Goal: Task Accomplishment & Management: Complete application form

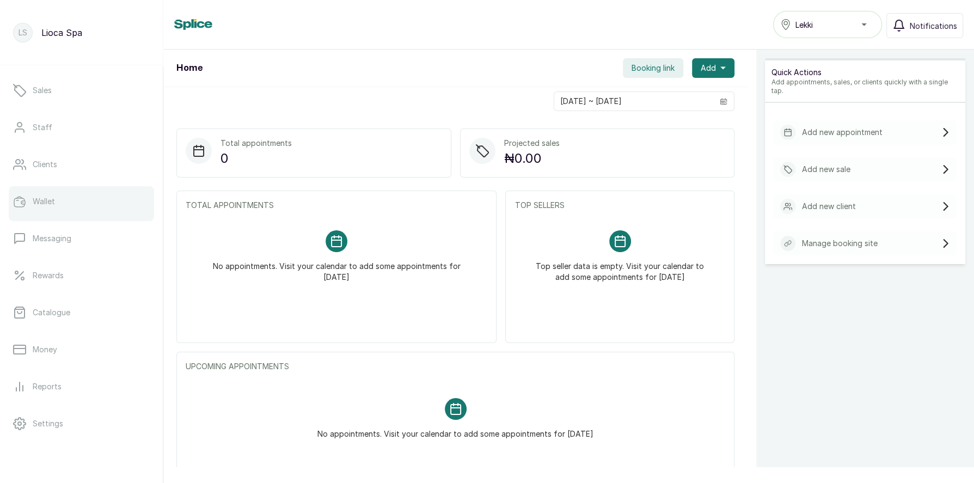
scroll to position [71, 0]
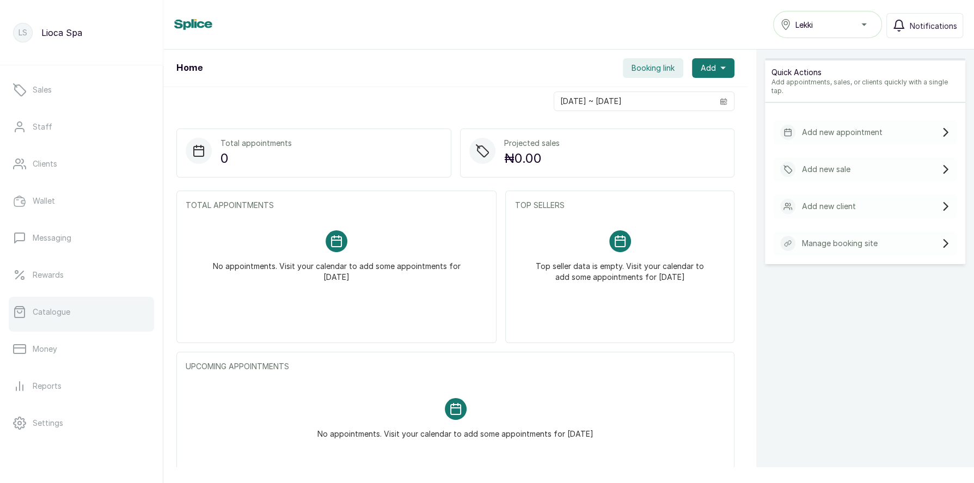
click at [63, 308] on p "Catalogue" at bounding box center [52, 312] width 38 height 11
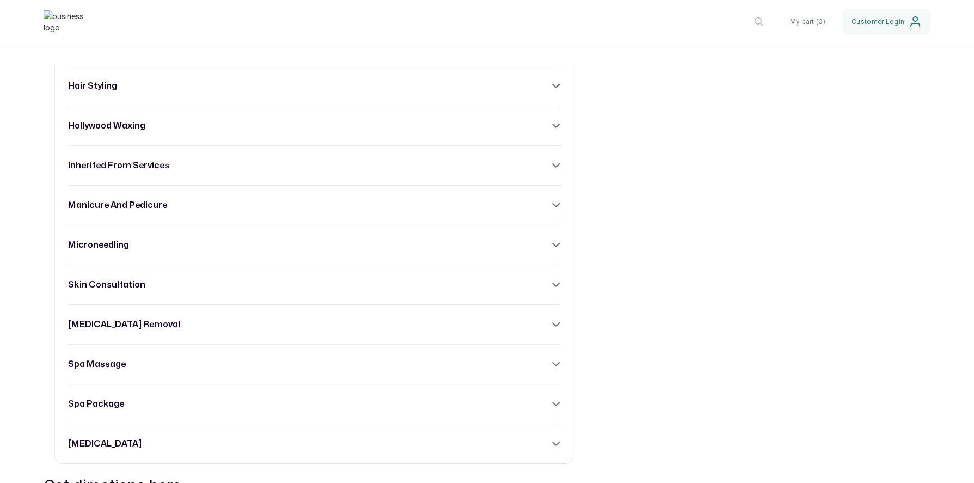
scroll to position [760, 0]
click at [320, 213] on div "acne facial acrylic nails back massage body scrub [MEDICAL_DATA] [MEDICAL_DATA]…" at bounding box center [313, 104] width 519 height 716
click at [280, 208] on div "acne facial acrylic nails back massage body scrub [MEDICAL_DATA] [MEDICAL_DATA]…" at bounding box center [313, 104] width 519 height 716
click at [554, 202] on icon at bounding box center [556, 204] width 8 height 8
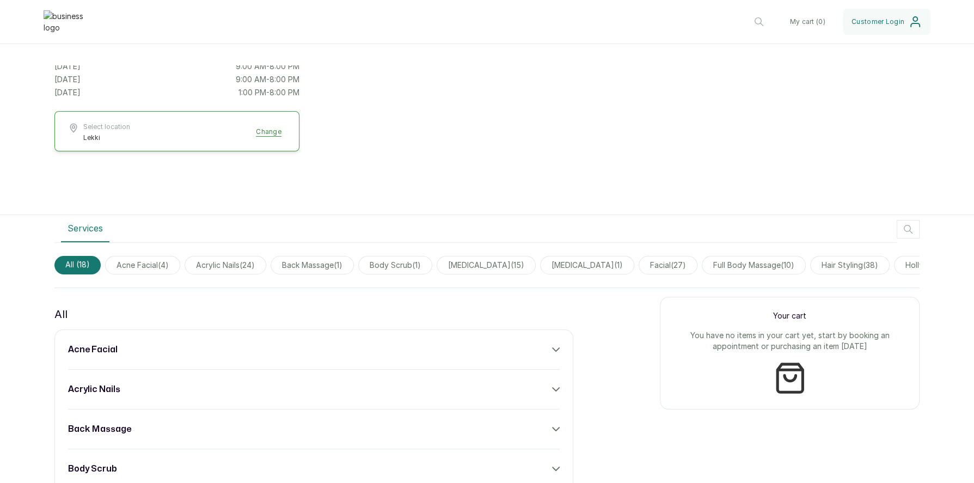
scroll to position [0, 0]
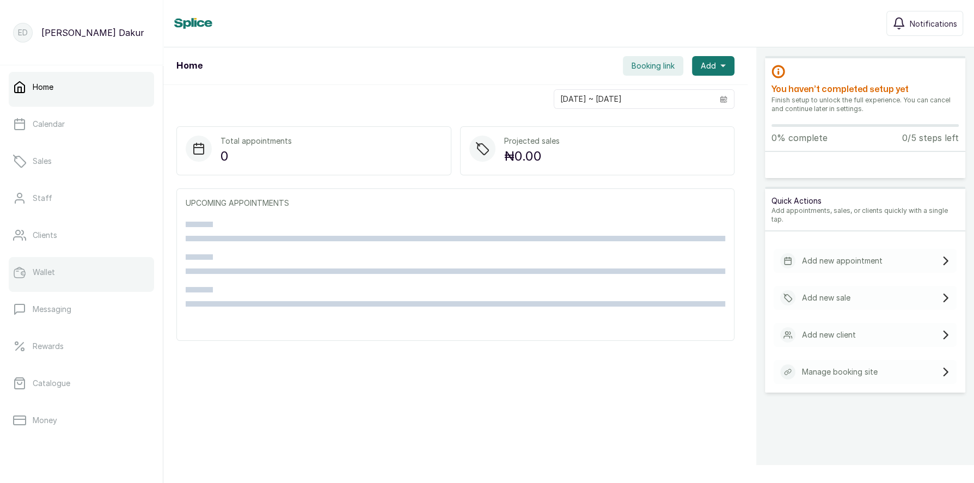
scroll to position [103, 0]
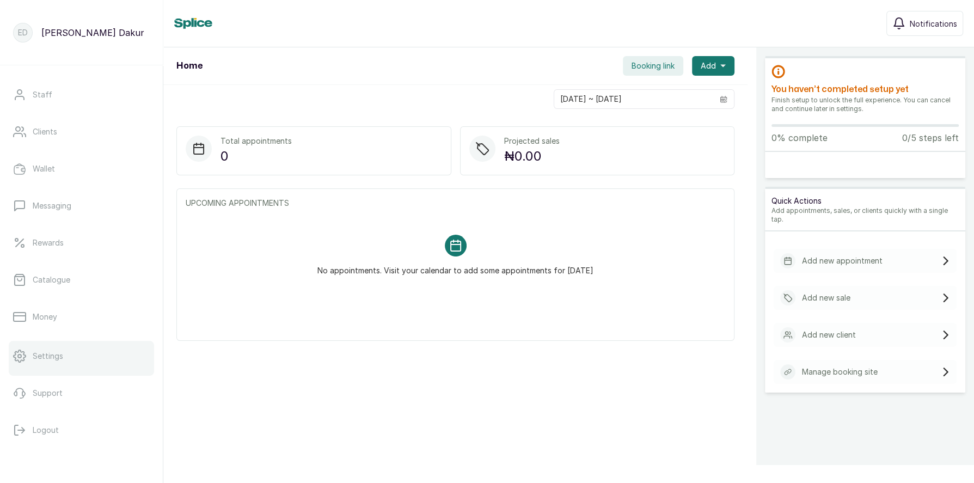
click at [70, 362] on link "Settings" at bounding box center [81, 356] width 145 height 30
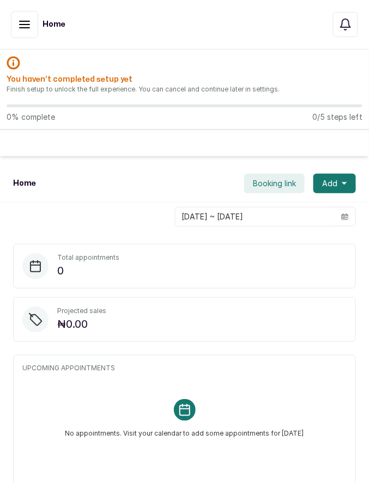
click at [319, 78] on h2 "You haven’t completed setup yet" at bounding box center [185, 79] width 356 height 11
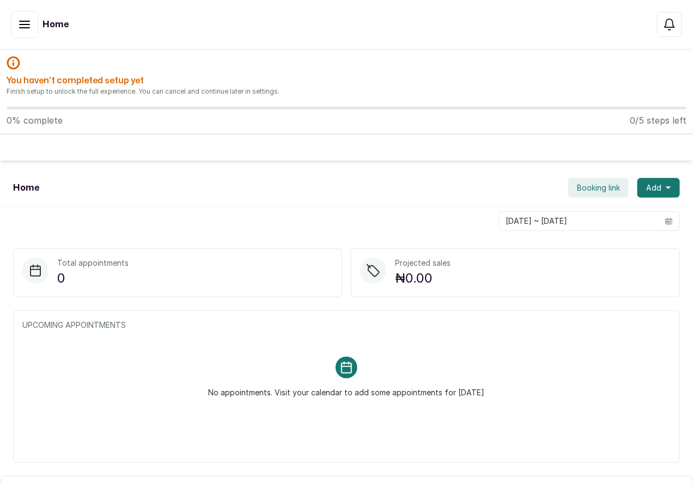
click at [22, 28] on icon "button" at bounding box center [24, 24] width 13 height 13
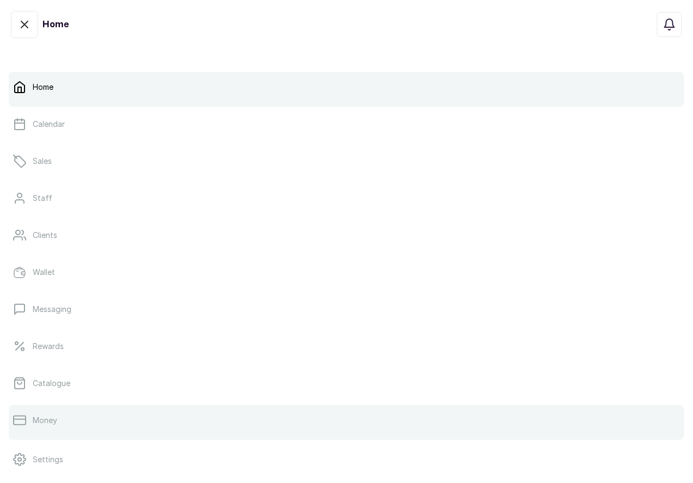
scroll to position [94, 0]
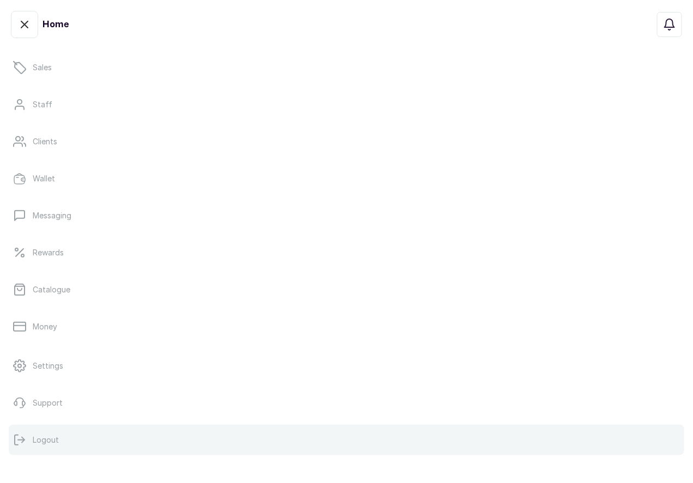
click at [39, 438] on p "Logout" at bounding box center [46, 439] width 26 height 11
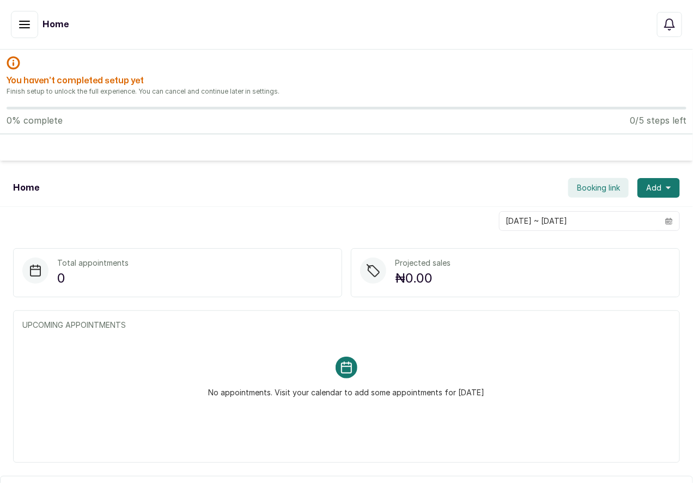
click at [111, 20] on div "Home" at bounding box center [83, 24] width 144 height 27
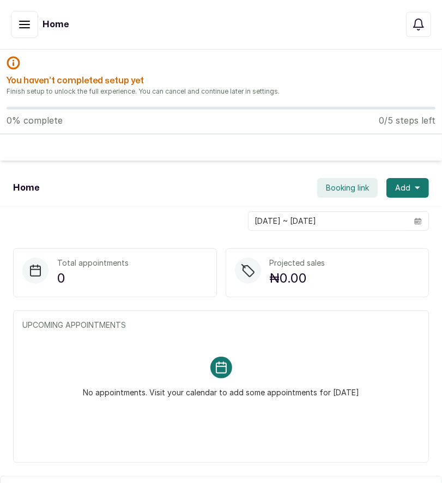
click at [23, 26] on icon "button" at bounding box center [24, 24] width 13 height 13
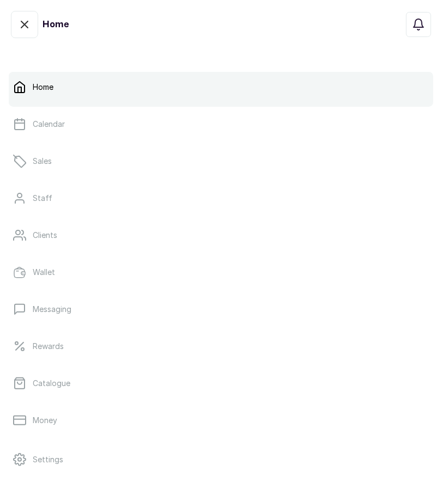
click at [27, 24] on icon "button" at bounding box center [24, 24] width 13 height 13
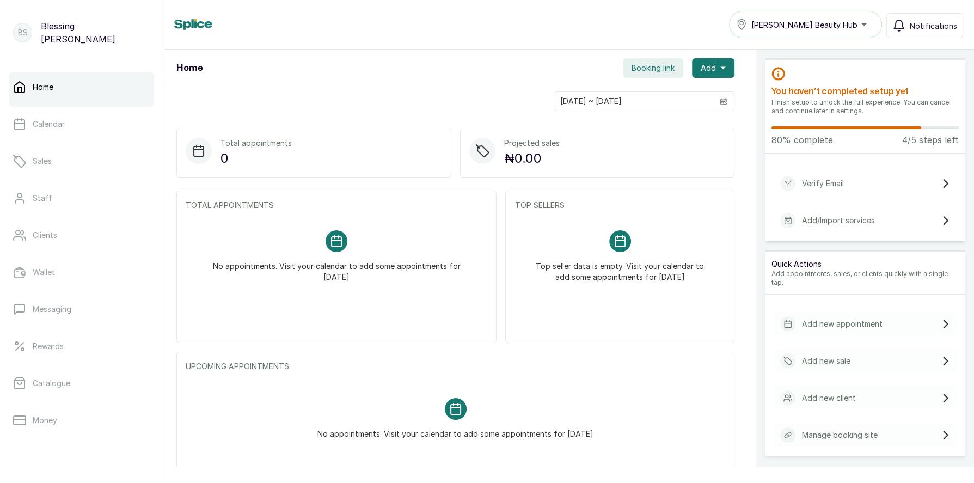
click at [841, 179] on p "Verify Email" at bounding box center [823, 183] width 42 height 11
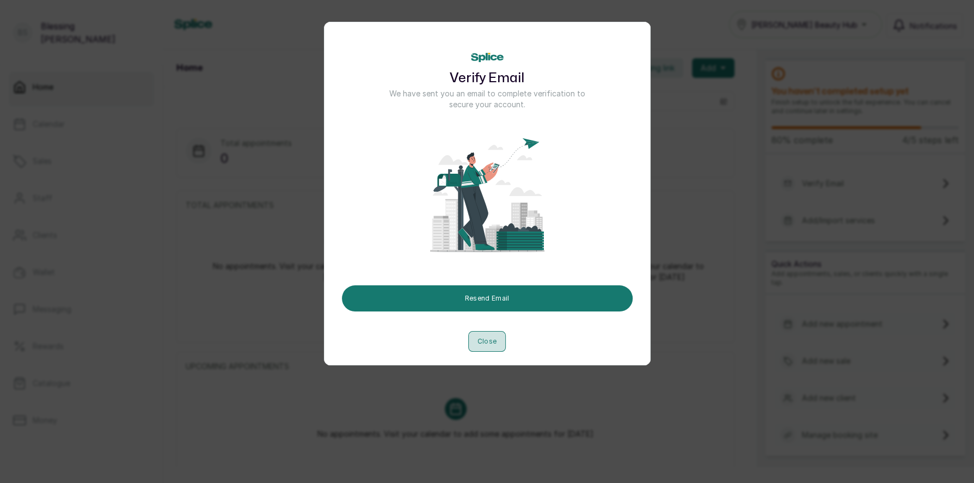
click at [488, 336] on button "Close" at bounding box center [487, 341] width 38 height 21
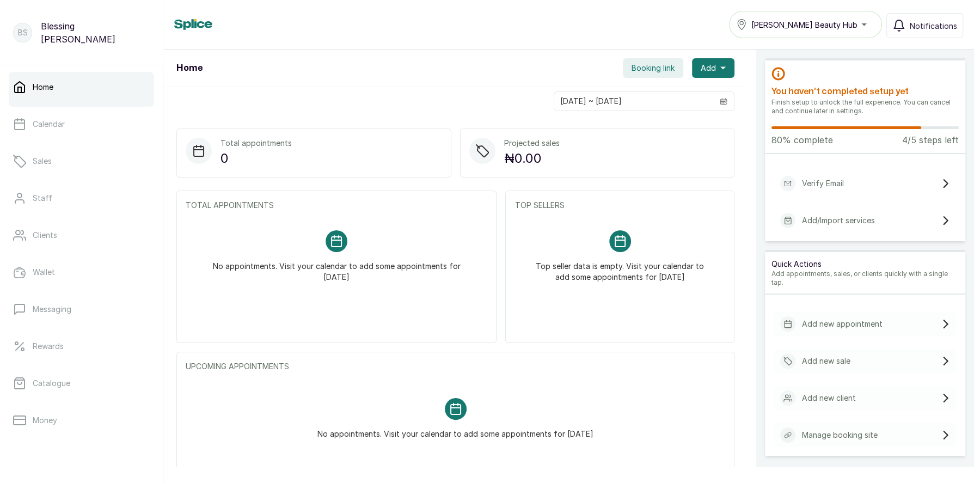
click at [860, 222] on p "Add/Import services" at bounding box center [838, 220] width 73 height 11
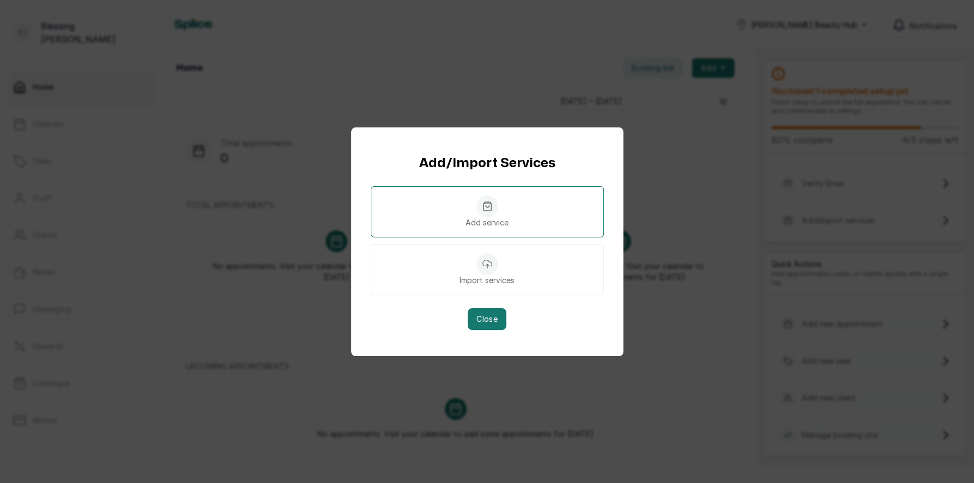
click at [490, 213] on div at bounding box center [487, 206] width 22 height 22
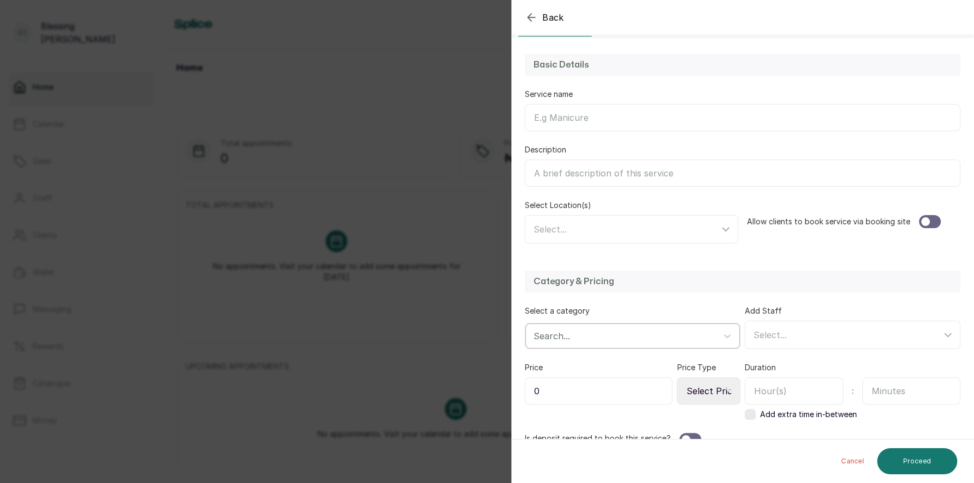
scroll to position [97, 0]
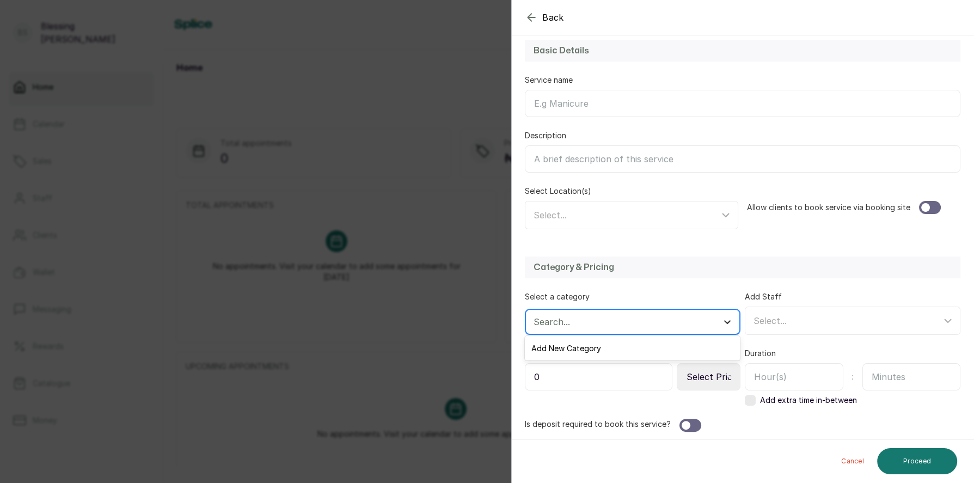
click at [721, 316] on div at bounding box center [728, 322] width 20 height 20
click at [573, 349] on div "Add New Category" at bounding box center [632, 348] width 215 height 20
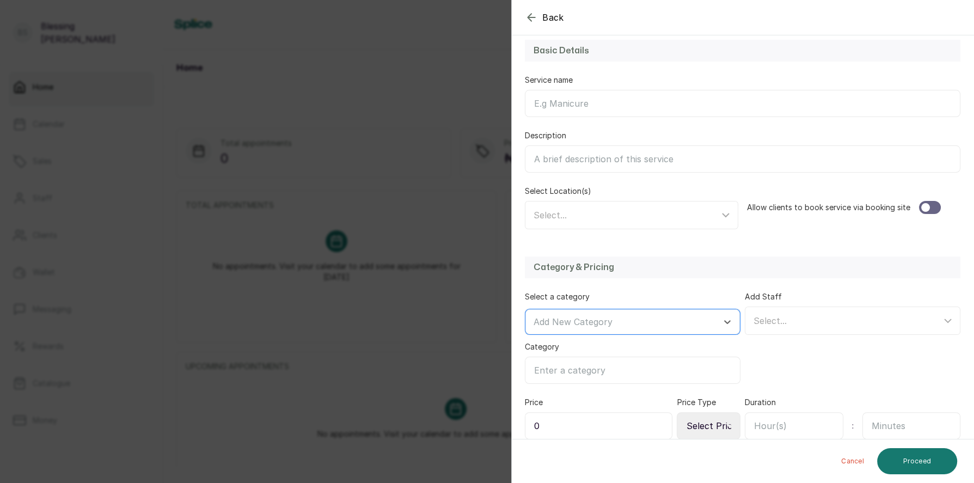
scroll to position [146, 0]
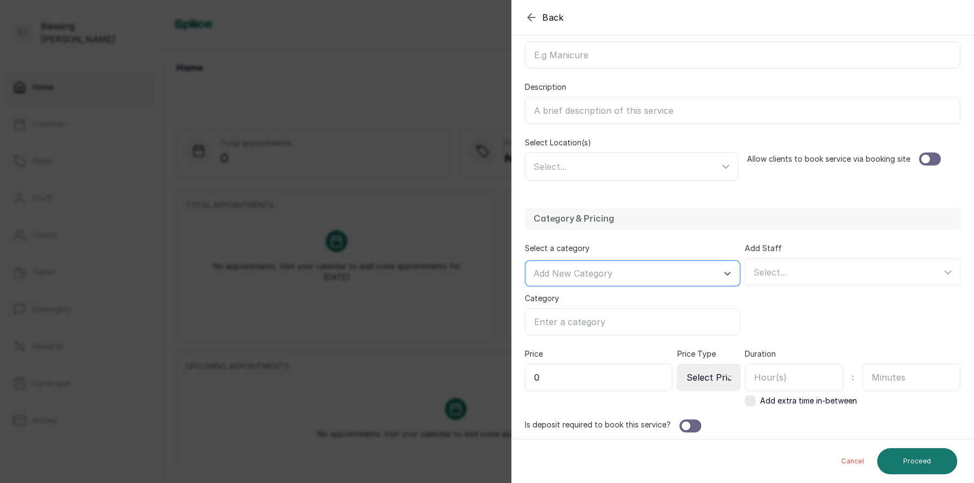
click at [692, 424] on div at bounding box center [690, 425] width 22 height 13
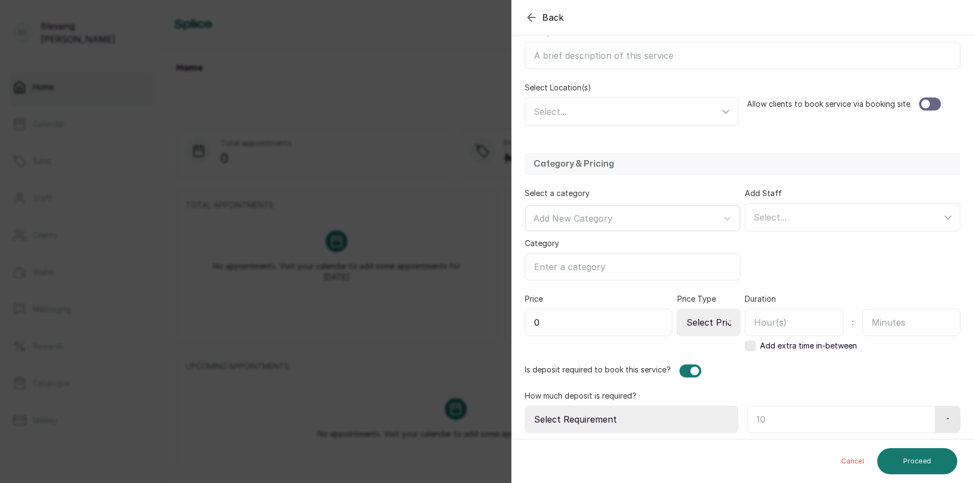
click at [624, 414] on select "Select Requirement Percentage Fixed Amount" at bounding box center [631, 419] width 213 height 27
click at [687, 369] on div at bounding box center [690, 370] width 22 height 13
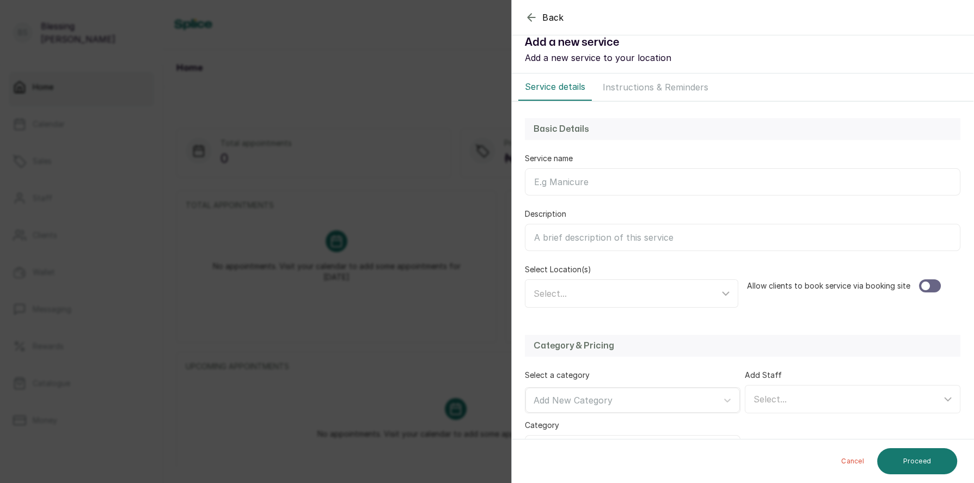
scroll to position [0, 0]
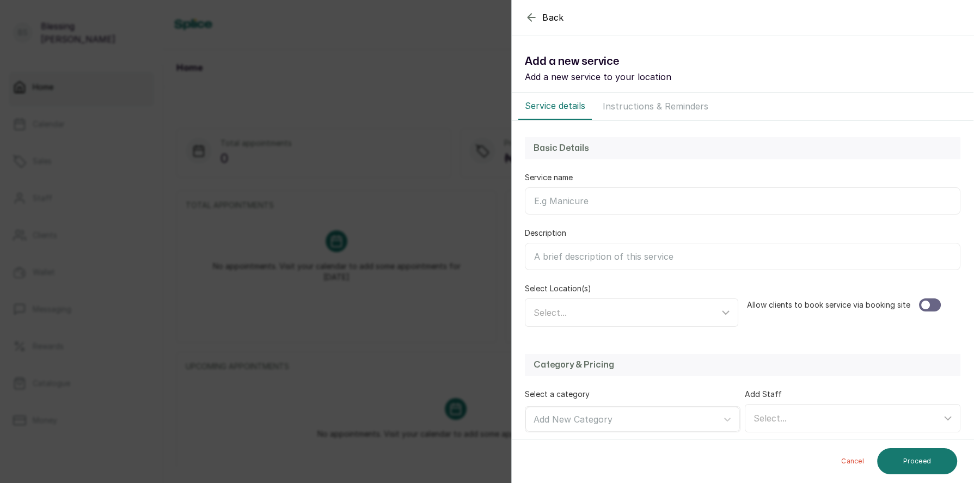
click at [525, 16] on icon "button" at bounding box center [531, 17] width 13 height 13
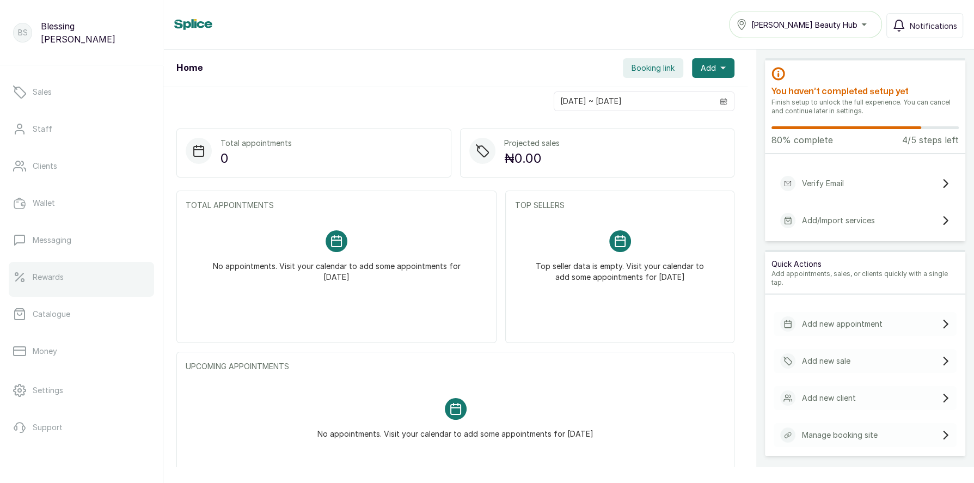
scroll to position [96, 0]
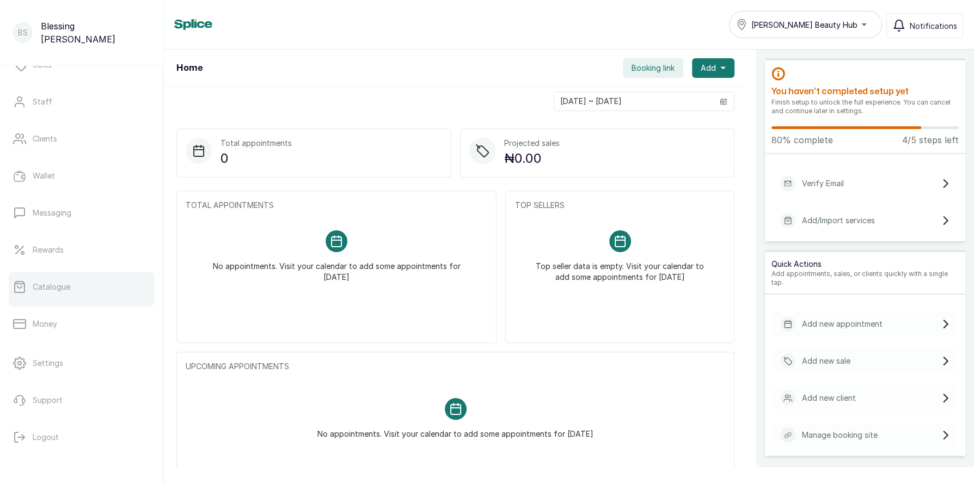
click at [58, 291] on p "Catalogue" at bounding box center [52, 286] width 38 height 11
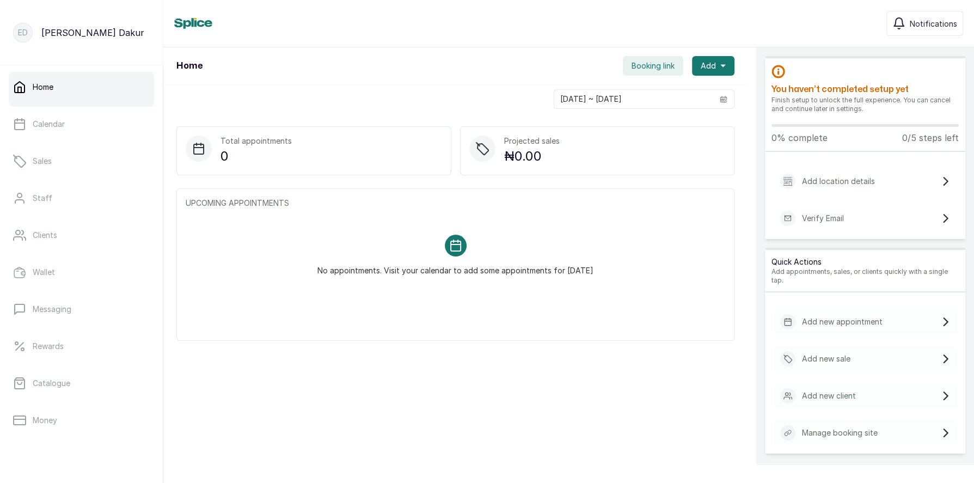
click at [850, 183] on p "Add location details" at bounding box center [838, 181] width 73 height 11
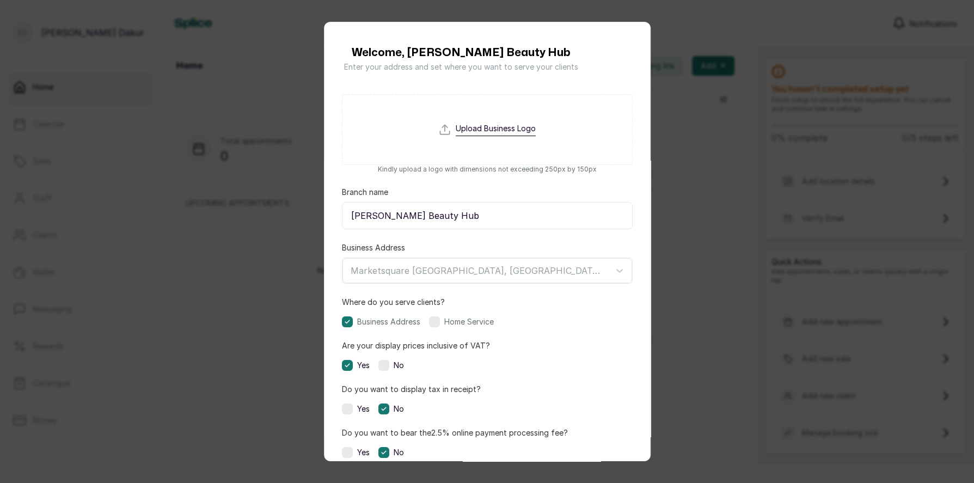
click at [675, 336] on div "Welcome, Ozie Beauty Hub Enter your address and set where you want to serve you…" at bounding box center [487, 241] width 974 height 483
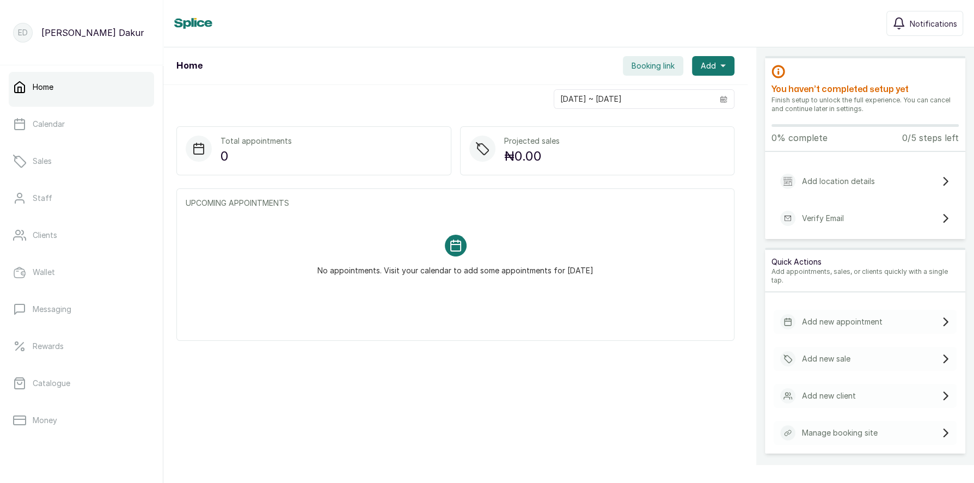
click at [861, 179] on p "Add location details" at bounding box center [838, 181] width 73 height 11
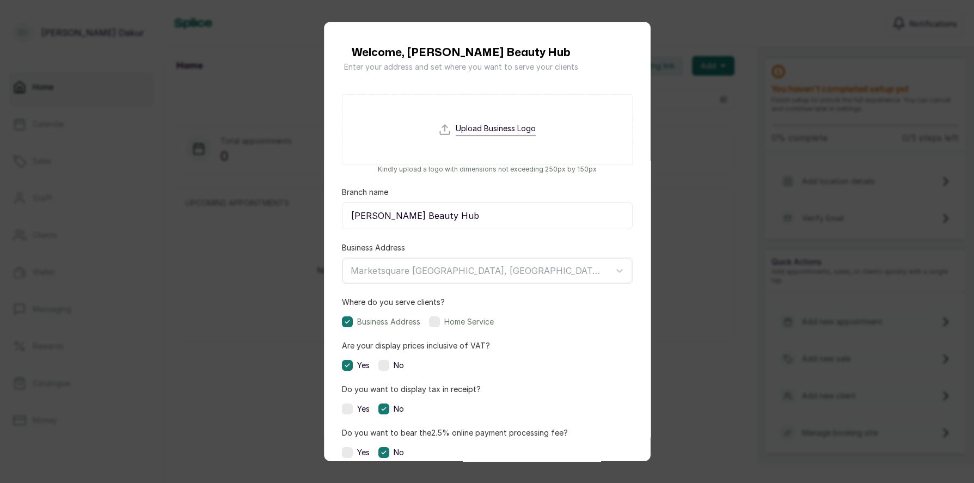
click at [682, 265] on div "Welcome, Ozie Beauty Hub Enter your address and set where you want to serve you…" at bounding box center [487, 241] width 974 height 483
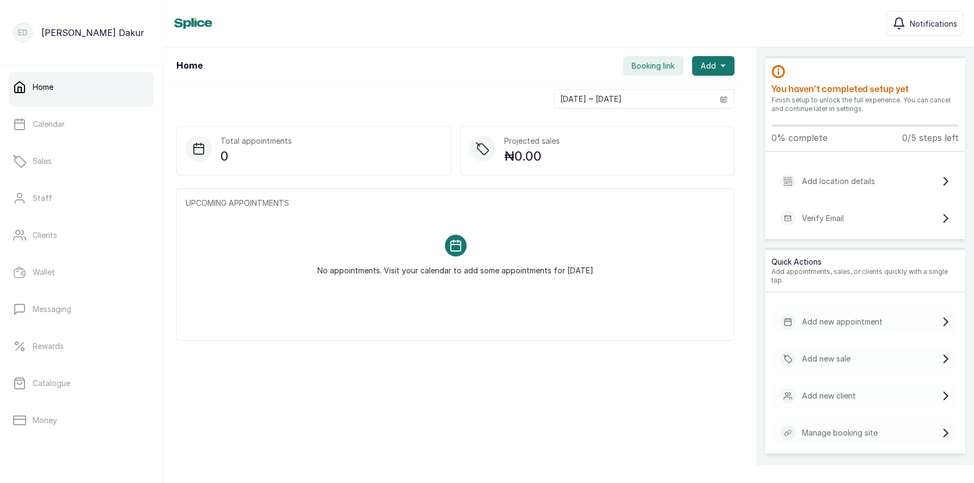
click at [898, 187] on div "Add location details" at bounding box center [865, 181] width 183 height 24
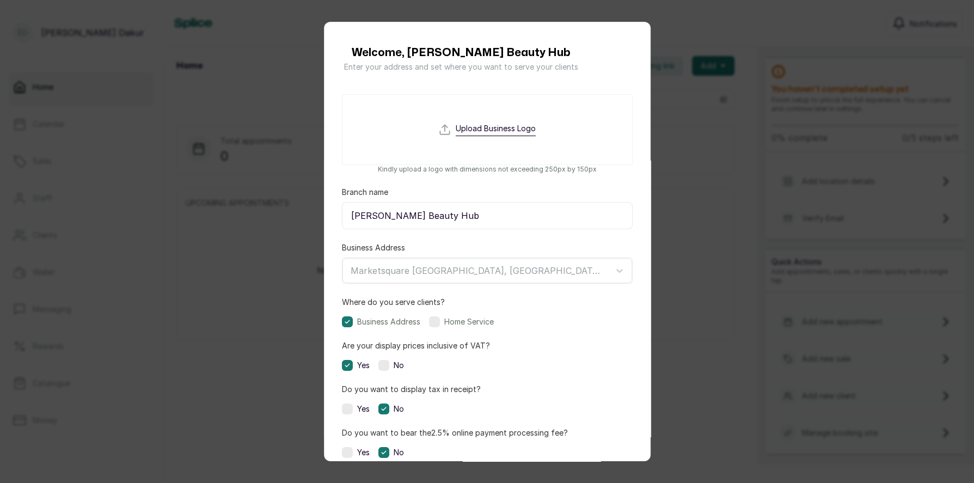
click at [264, 298] on div "Welcome, Ozie Beauty Hub Enter your address and set where you want to serve you…" at bounding box center [487, 241] width 974 height 483
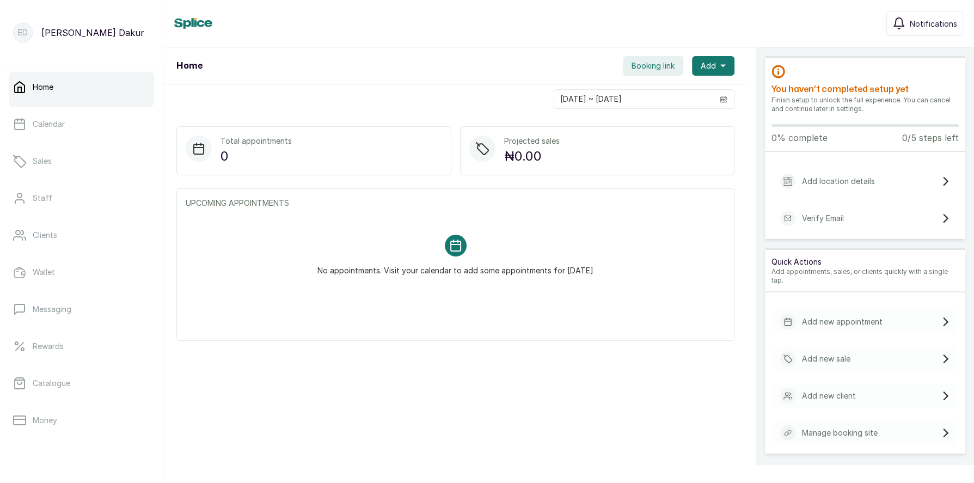
click at [854, 222] on div "Verify Email" at bounding box center [865, 218] width 183 height 24
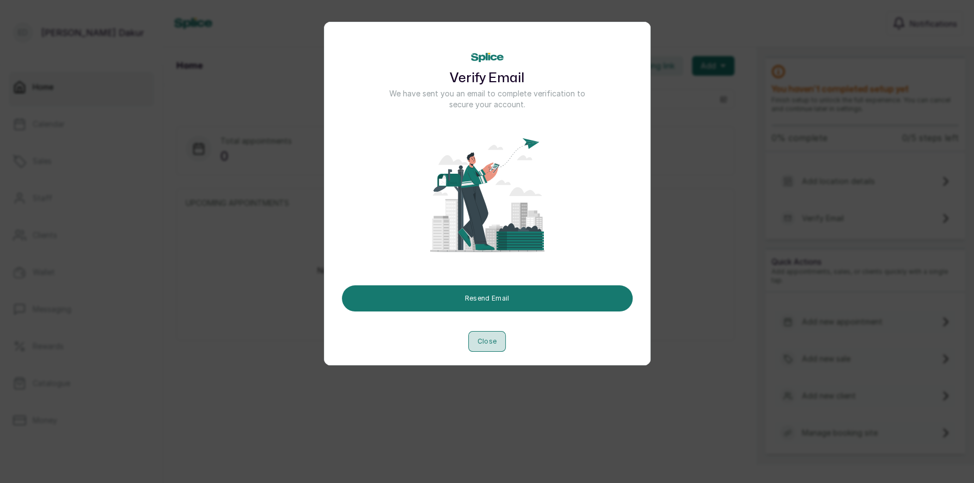
click at [489, 344] on button "Close" at bounding box center [487, 341] width 38 height 21
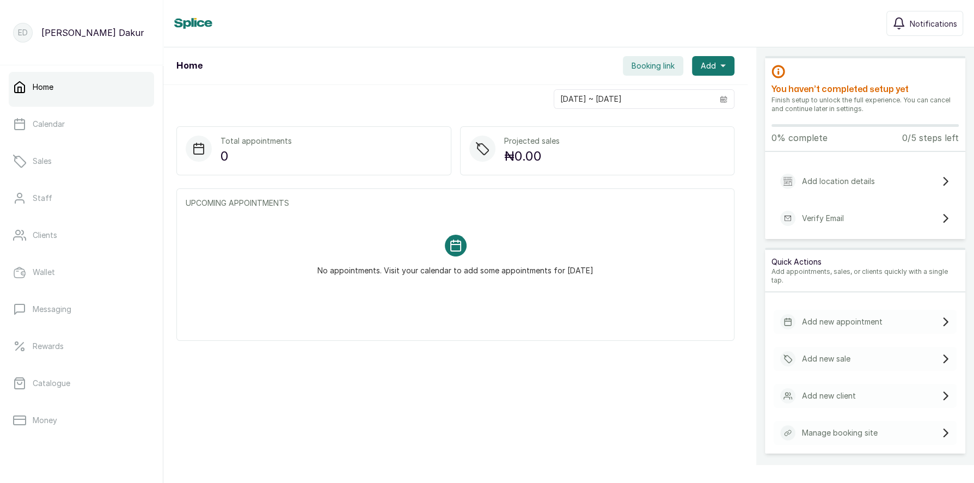
click at [891, 186] on div "Add location details" at bounding box center [865, 181] width 183 height 24
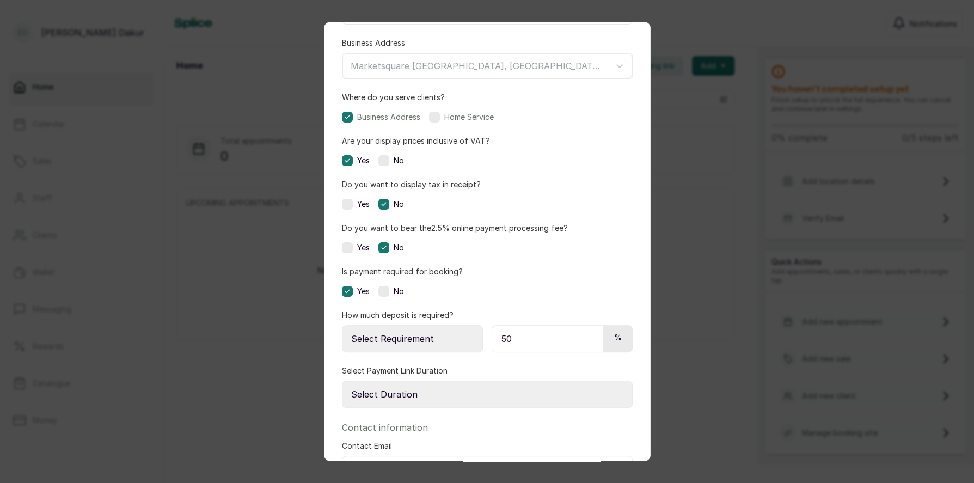
scroll to position [331, 0]
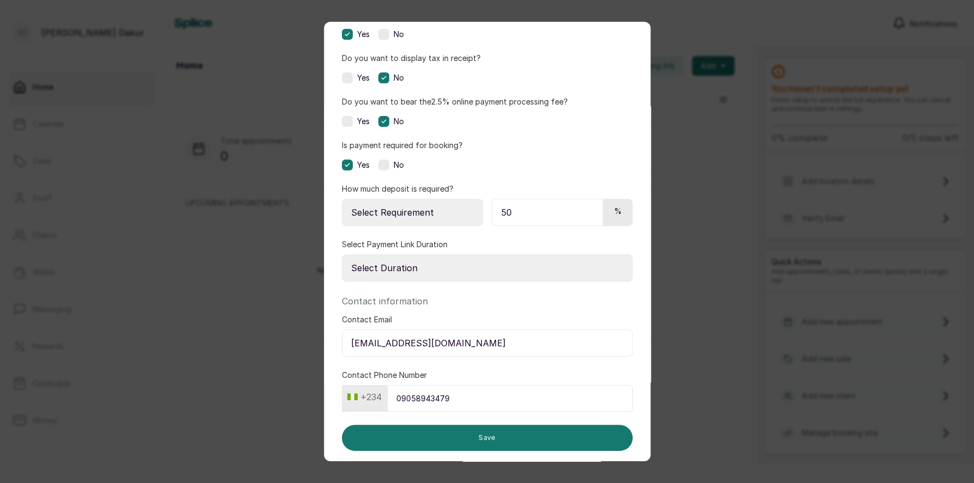
click at [285, 365] on div "Welcome, Ozie Beauty Hub Enter your address and set where you want to serve you…" at bounding box center [487, 241] width 974 height 483
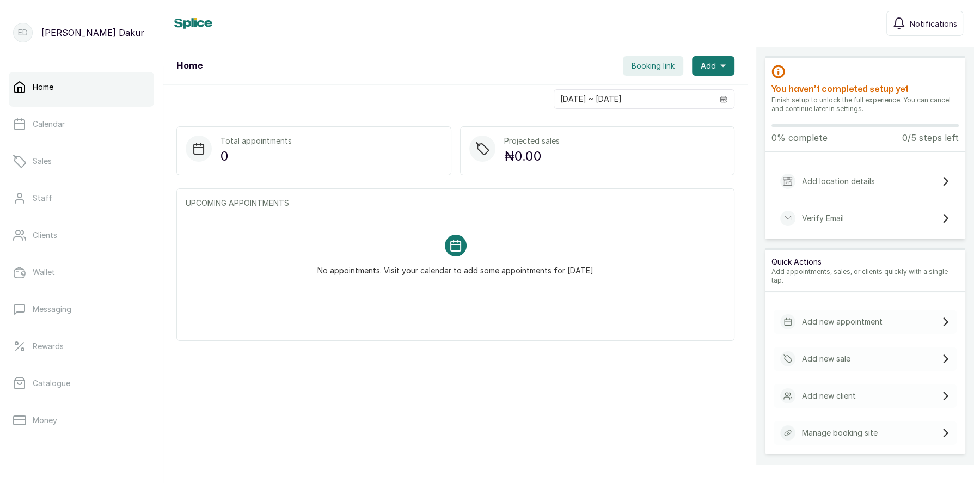
click at [840, 183] on p "Add location details" at bounding box center [838, 181] width 73 height 11
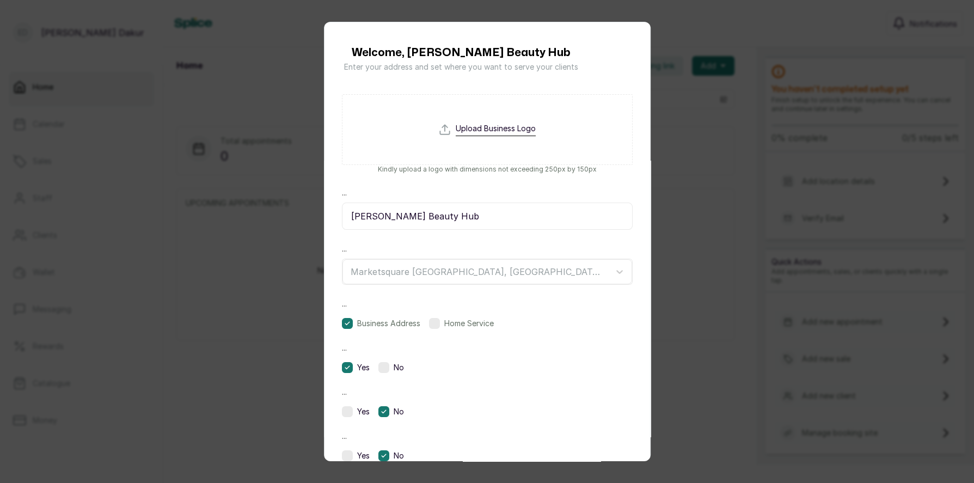
click at [708, 320] on div "Welcome, Ozie Beauty Hub Enter your address and set where you want to serve you…" at bounding box center [487, 241] width 974 height 483
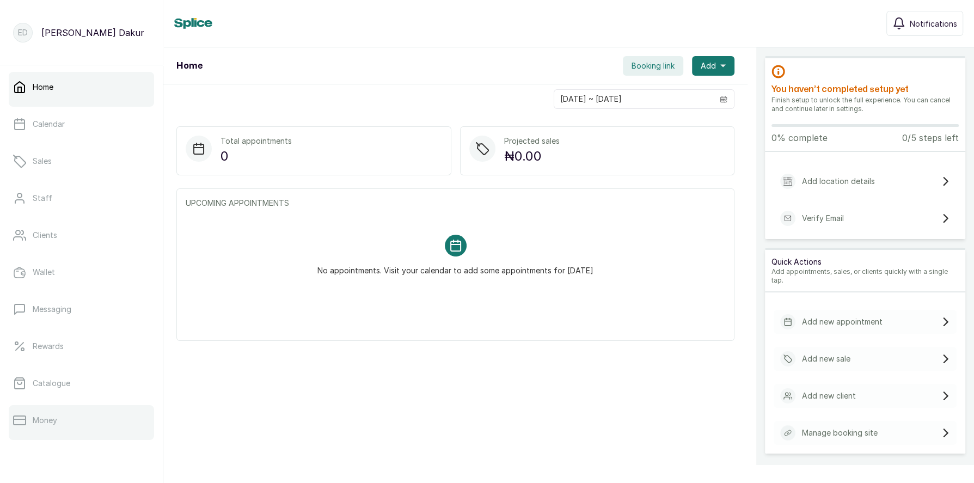
scroll to position [103, 0]
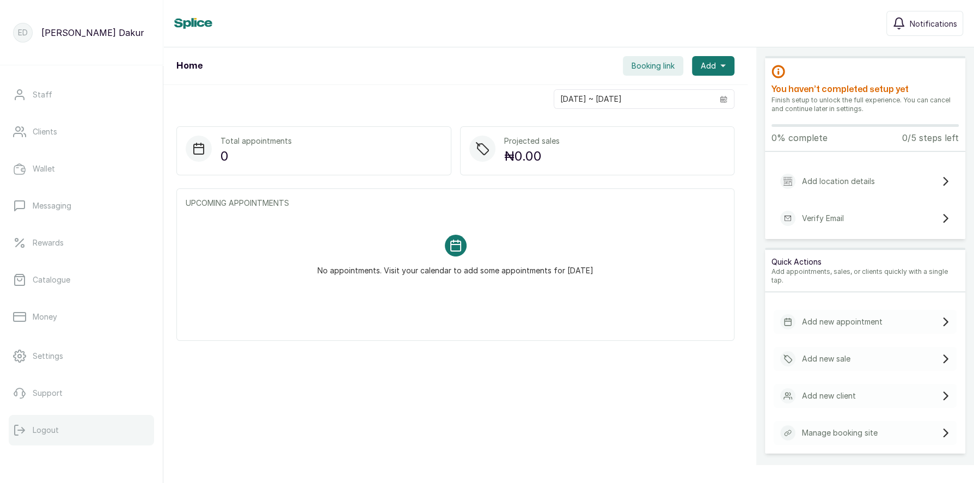
click at [36, 426] on p "Logout" at bounding box center [46, 430] width 26 height 11
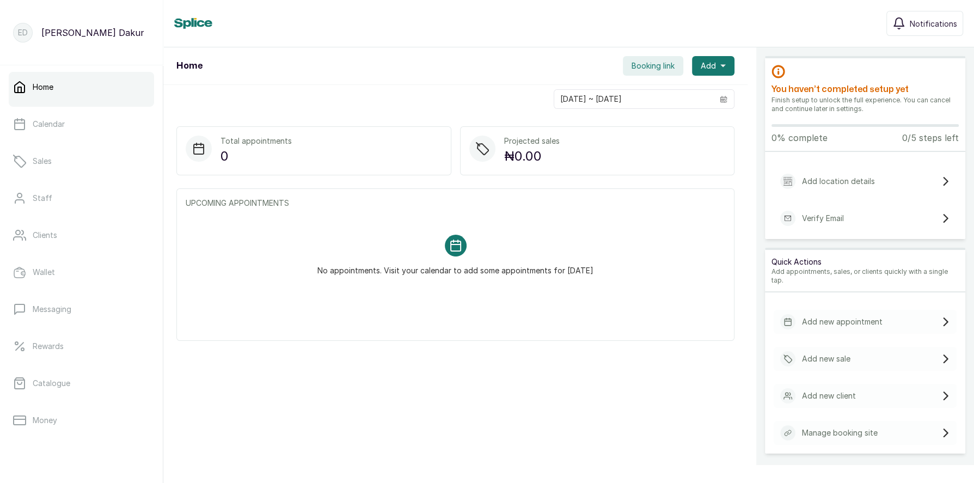
click at [887, 181] on div "Add location details" at bounding box center [865, 181] width 183 height 24
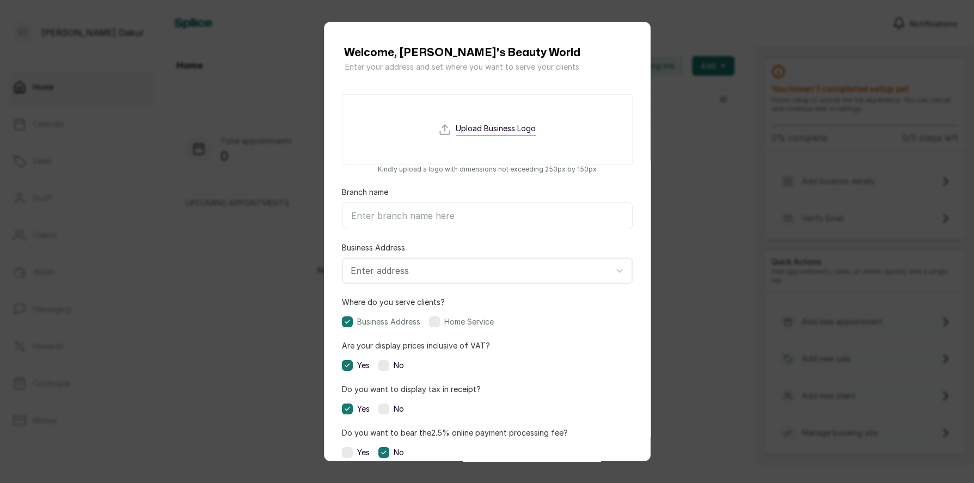
click at [282, 301] on div "Welcome, Bamwul's Beauty World Enter your address and set where you want to ser…" at bounding box center [487, 241] width 974 height 483
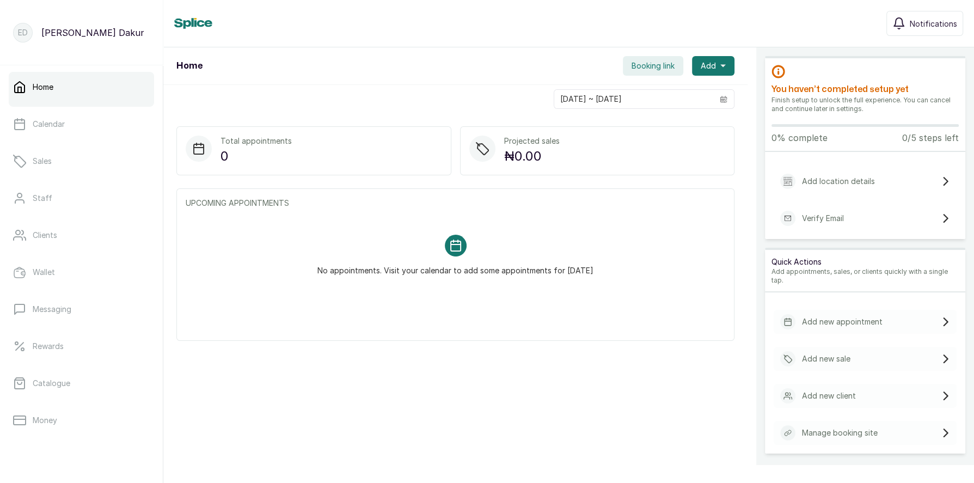
click at [837, 185] on p "Add location details" at bounding box center [838, 181] width 73 height 11
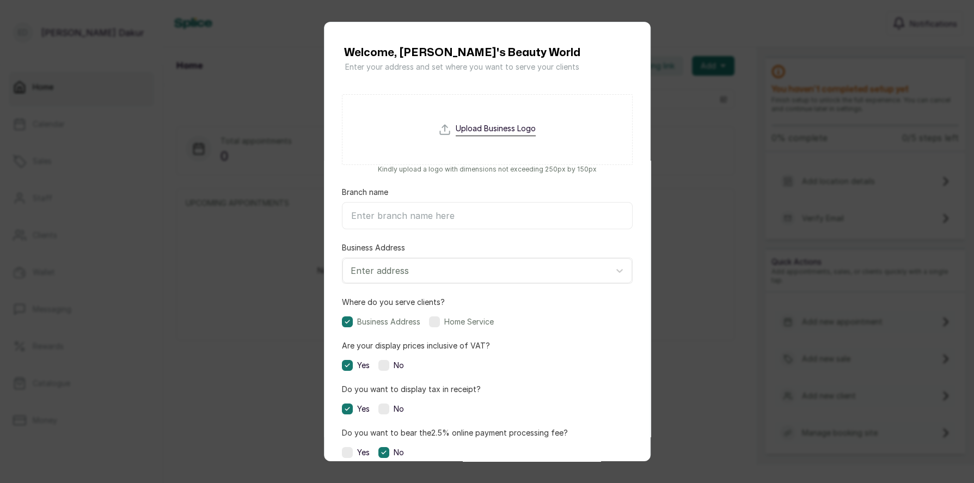
click at [854, 177] on div "Welcome, Bamwul's Beauty World Enter your address and set where you want to ser…" at bounding box center [487, 241] width 974 height 483
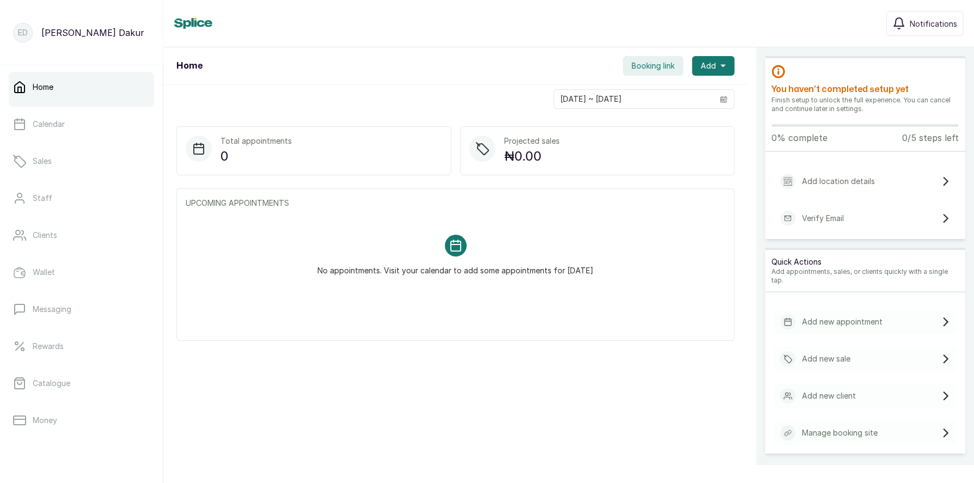
click at [849, 181] on p "Add location details" at bounding box center [838, 181] width 73 height 11
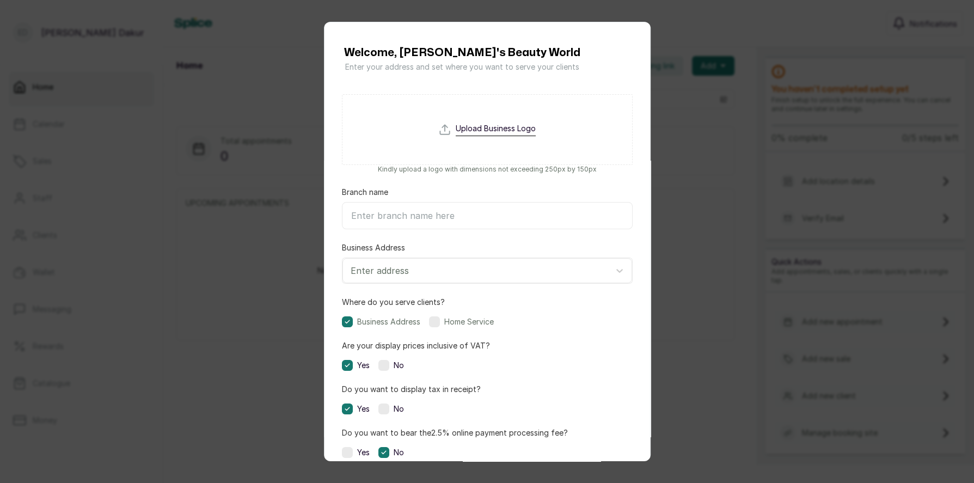
click at [248, 384] on div "Welcome, Bamwul's Beauty World Enter your address and set where you want to ser…" at bounding box center [487, 241] width 974 height 483
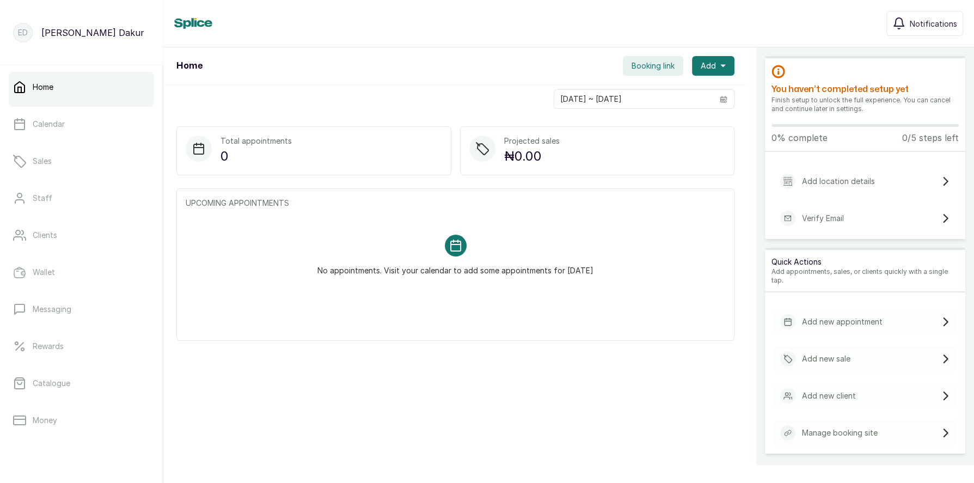
click at [853, 66] on div "You haven’t completed setup yet Finish setup to unlock the full experience. You…" at bounding box center [865, 105] width 200 height 94
click at [840, 183] on p "Add location details" at bounding box center [838, 181] width 73 height 11
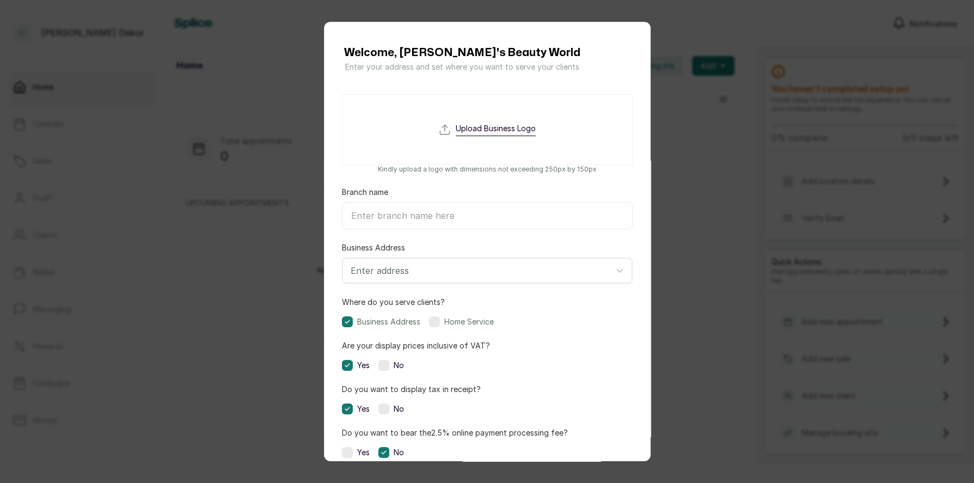
click at [853, 183] on div "Welcome, Bamwul's Beauty World Enter your address and set where you want to ser…" at bounding box center [487, 241] width 974 height 483
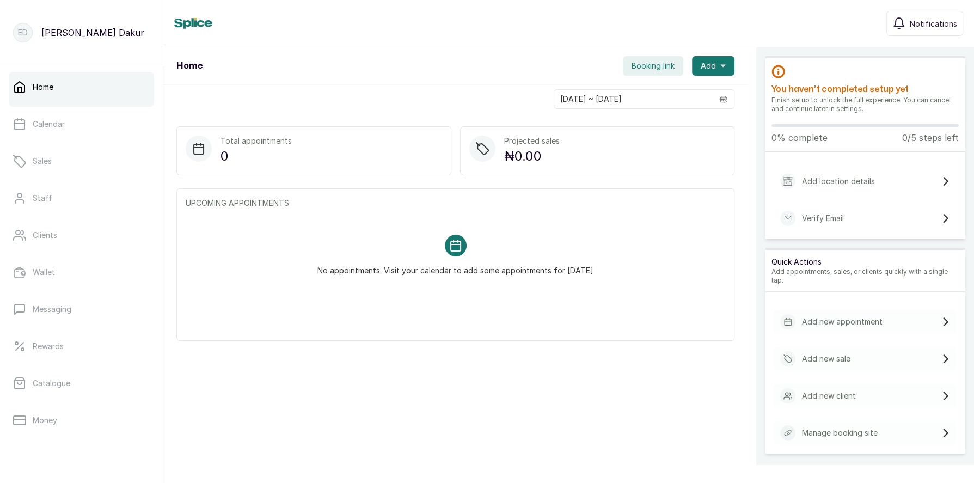
click at [848, 176] on p "Add location details" at bounding box center [838, 181] width 73 height 11
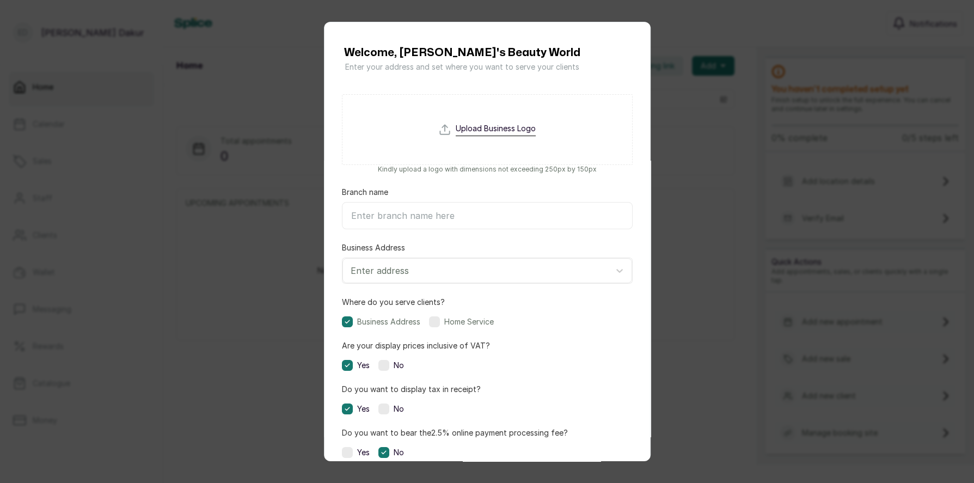
click at [700, 215] on div "Welcome, Bamwul's Beauty World Enter your address and set where you want to ser…" at bounding box center [487, 241] width 974 height 483
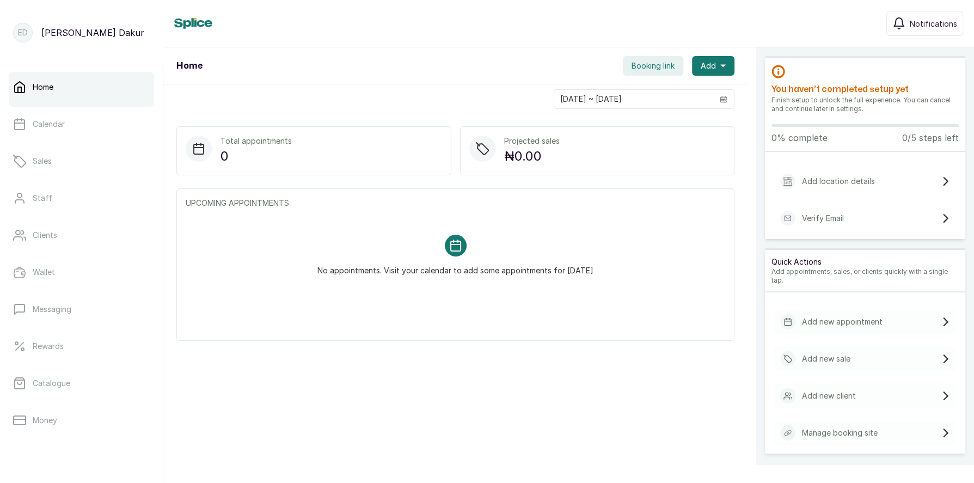
click at [846, 218] on div "Verify Email" at bounding box center [865, 218] width 183 height 24
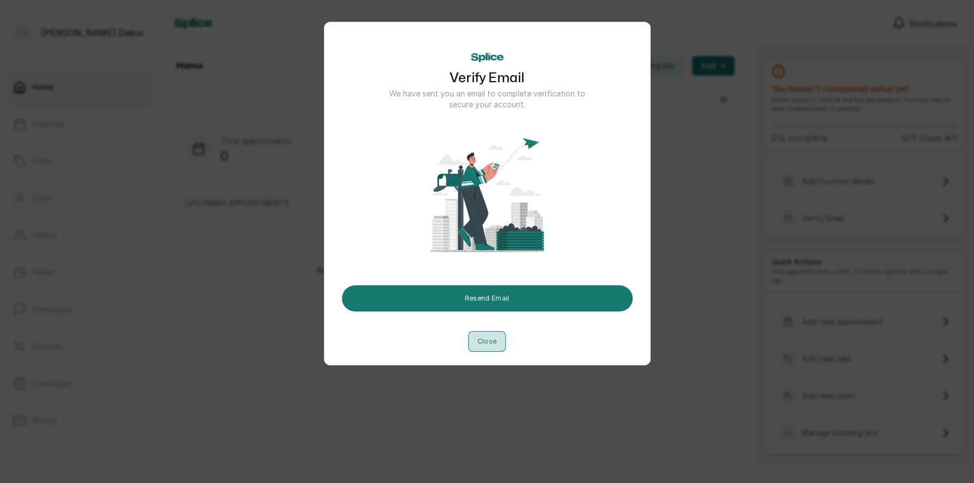
click at [487, 348] on button "Close" at bounding box center [487, 341] width 38 height 21
